Goal: Information Seeking & Learning: Learn about a topic

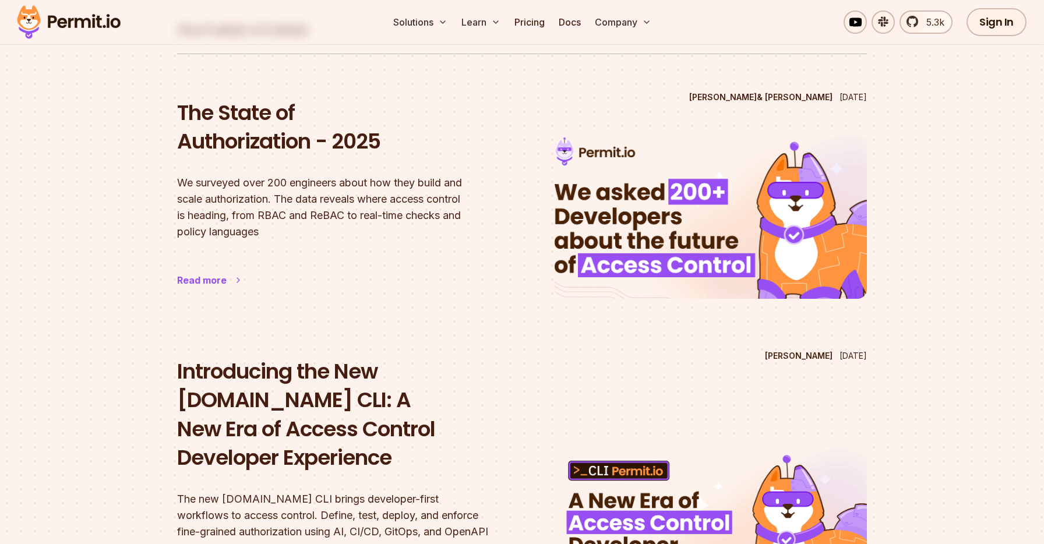
scroll to position [100, 0]
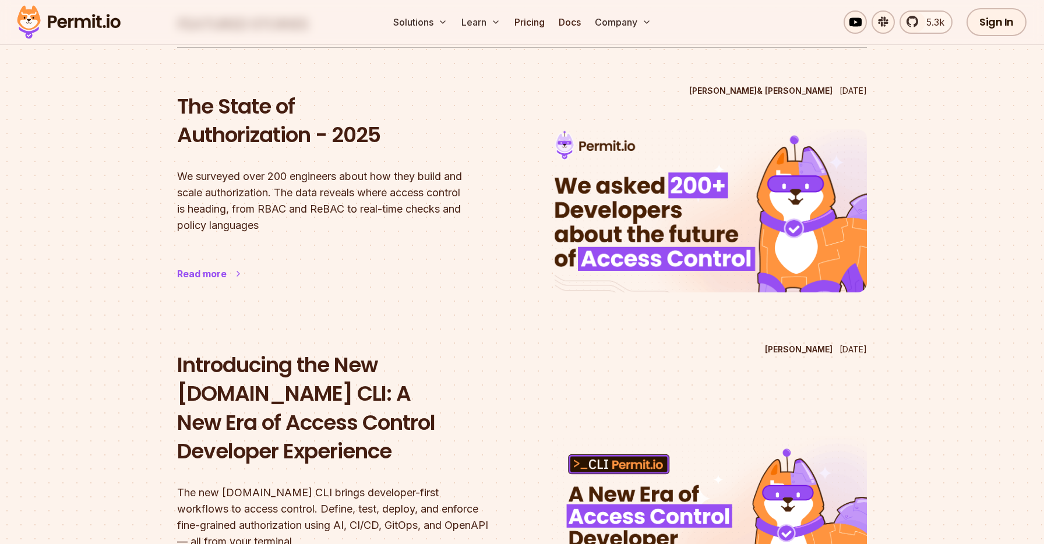
click at [202, 269] on div "Read more" at bounding box center [202, 274] width 50 height 14
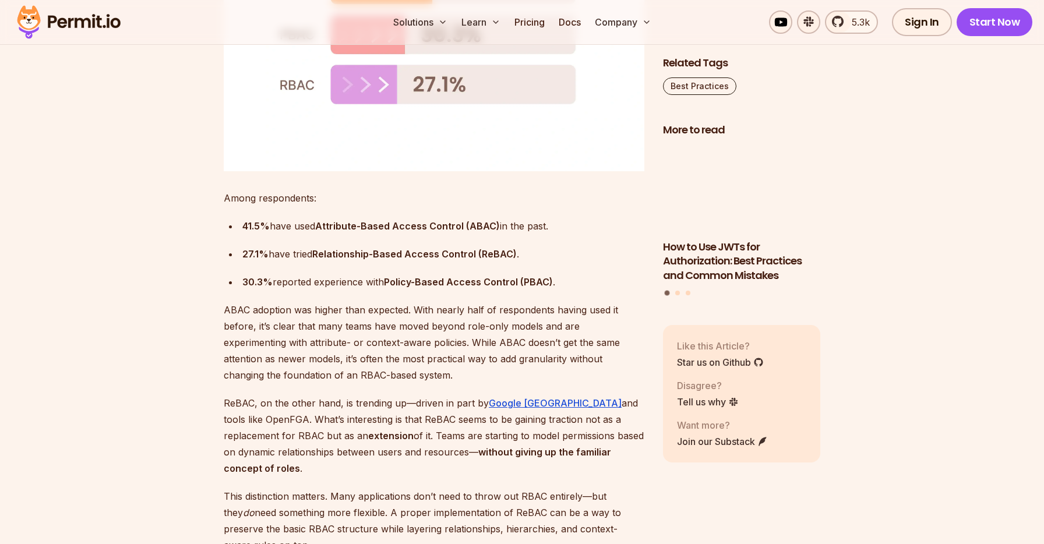
scroll to position [2015, 0]
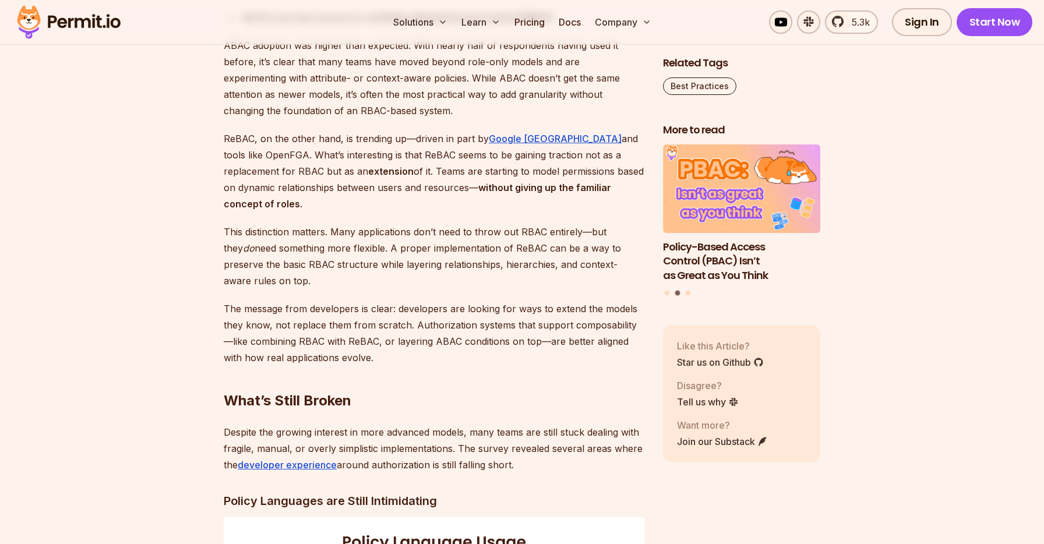
scroll to position [2217, 0]
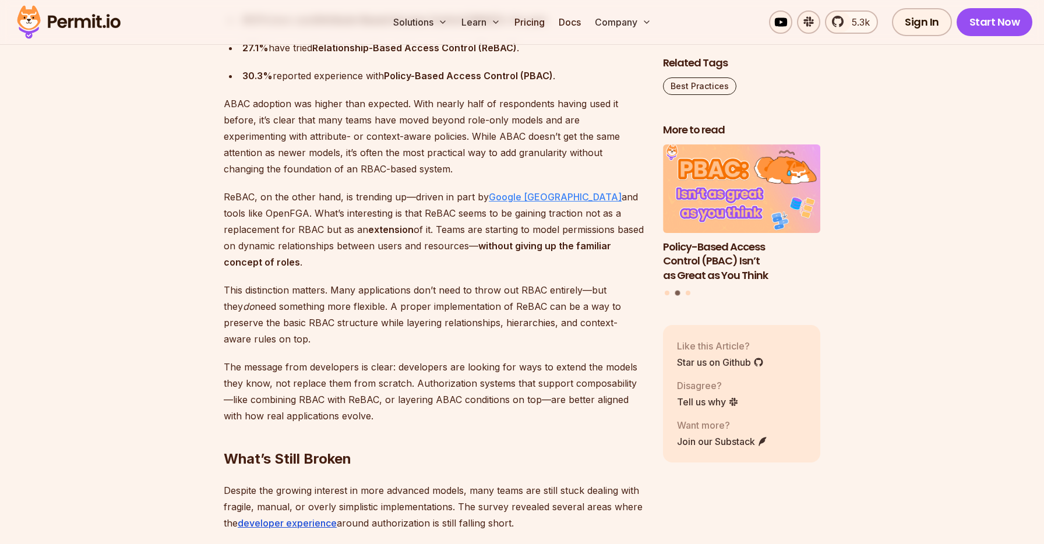
click at [497, 191] on link "Google [GEOGRAPHIC_DATA]" at bounding box center [555, 197] width 133 height 12
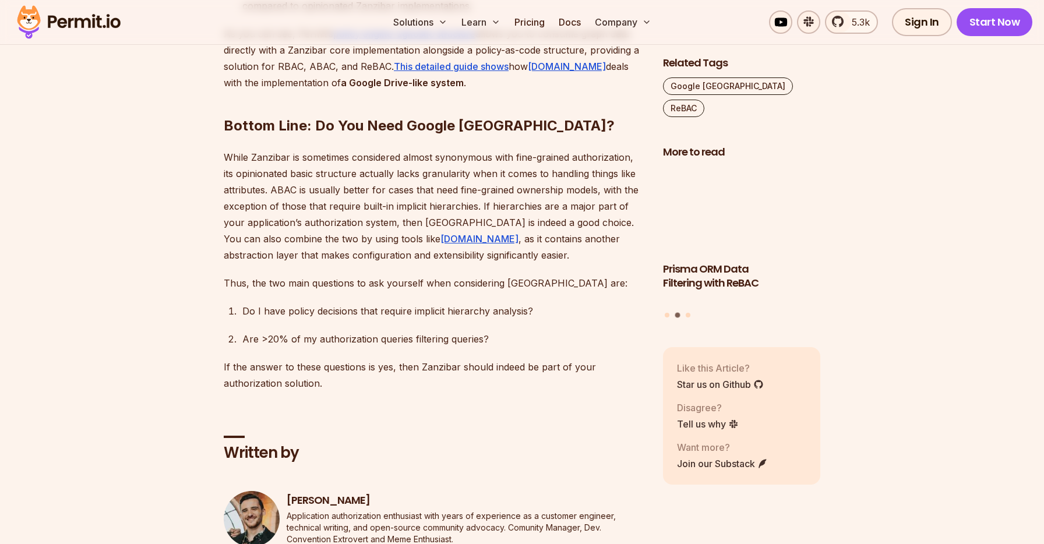
scroll to position [5763, 0]
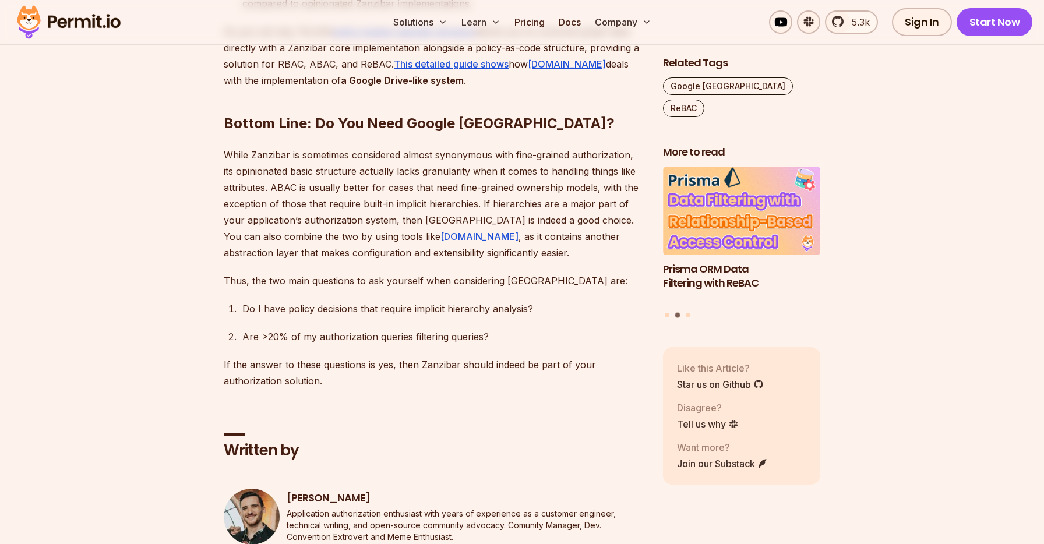
click at [265, 147] on p "While Zanzibar is sometimes considered almost synonymous with fine-grained auth…" at bounding box center [434, 204] width 421 height 114
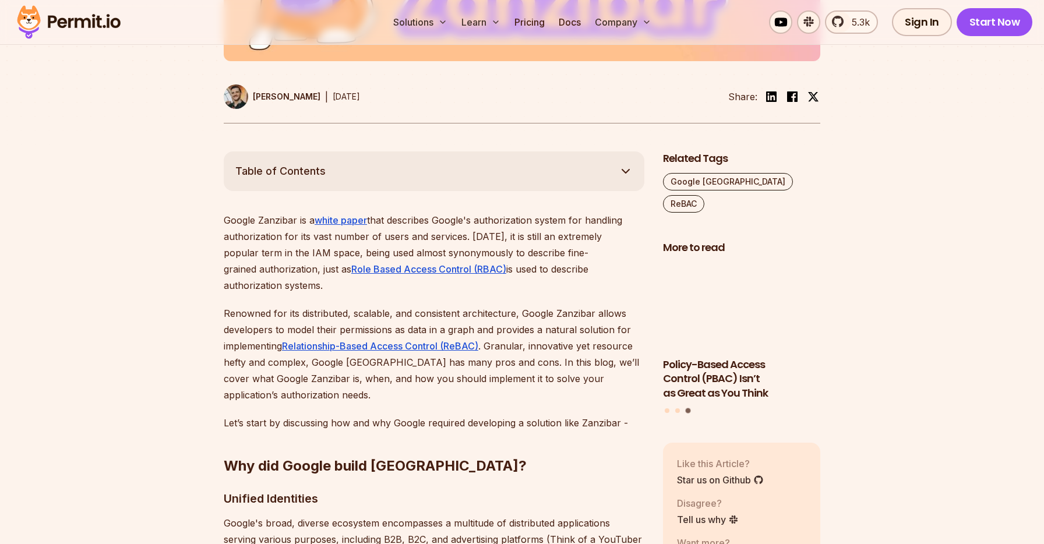
scroll to position [534, 0]
